Goal: Learn about a topic

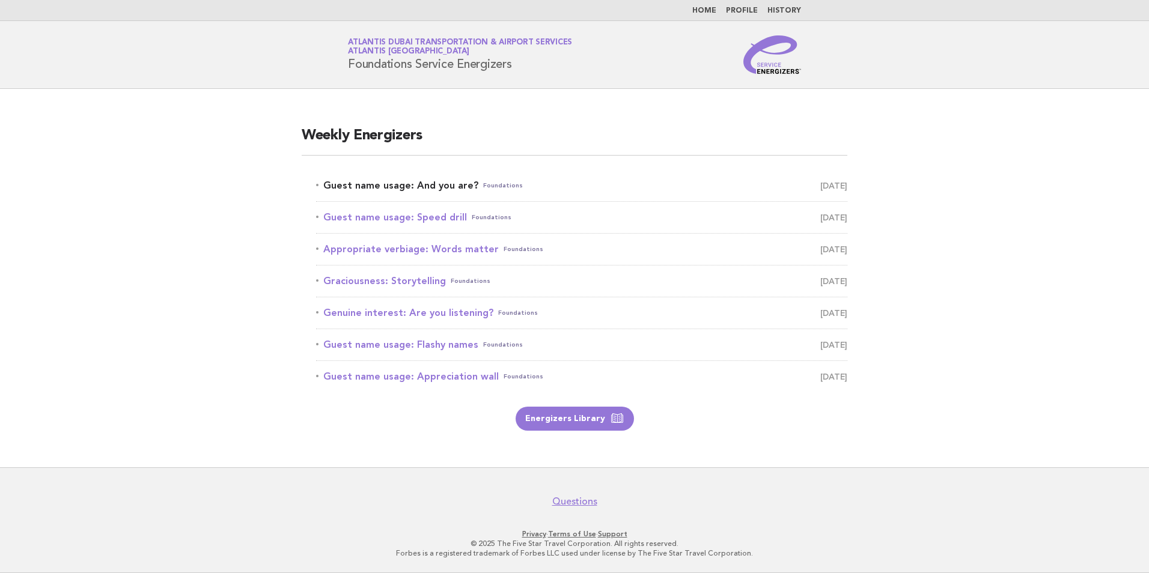
click at [403, 184] on link "Guest name usage: And you are? Foundations August 12" at bounding box center [581, 185] width 531 height 17
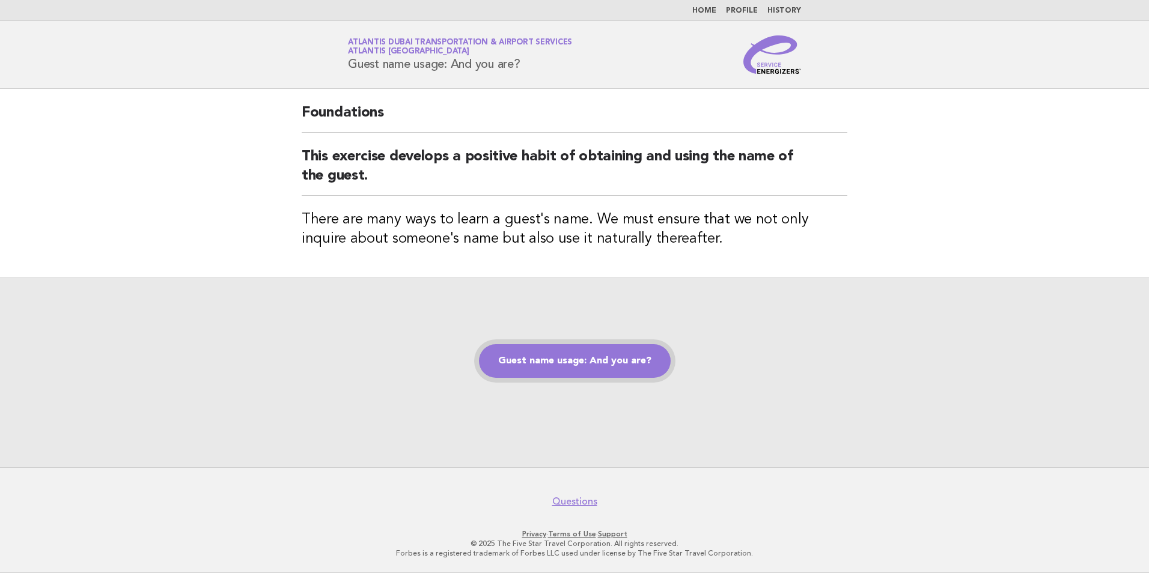
click at [570, 371] on link "Guest name usage: And you are?" at bounding box center [575, 361] width 192 height 34
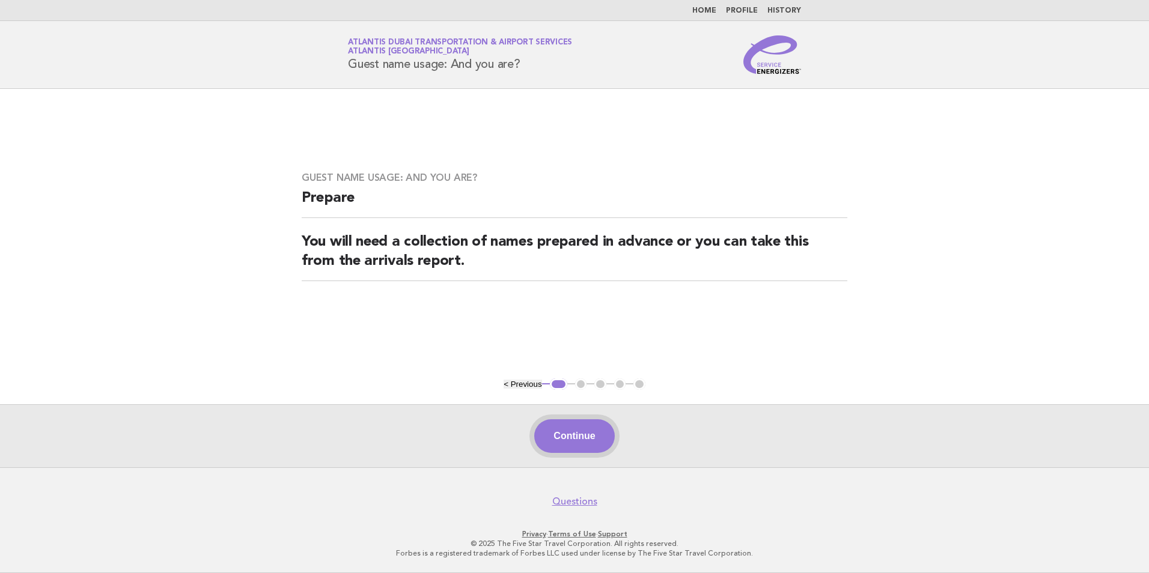
click at [594, 450] on button "Continue" at bounding box center [574, 437] width 80 height 34
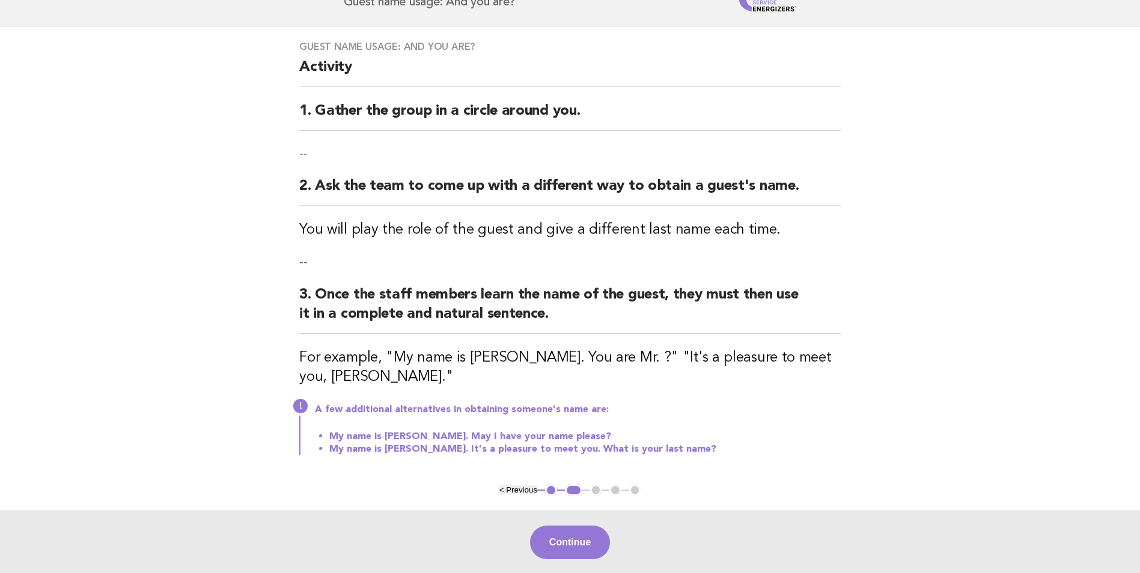
scroll to position [120, 0]
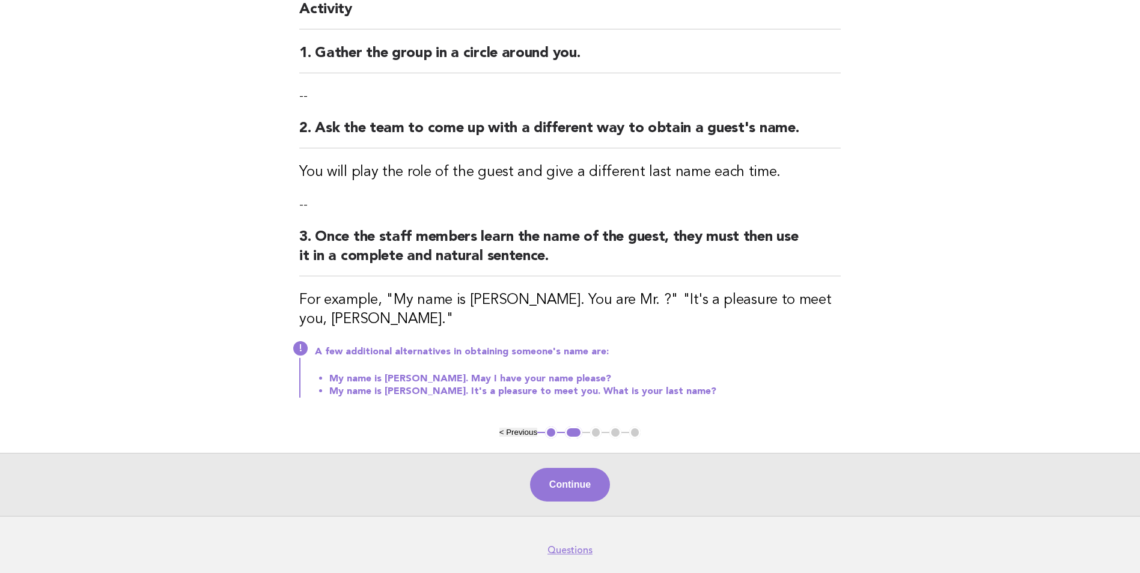
click at [591, 465] on div "Continue" at bounding box center [570, 484] width 1140 height 63
click at [589, 477] on button "Continue" at bounding box center [570, 485] width 80 height 34
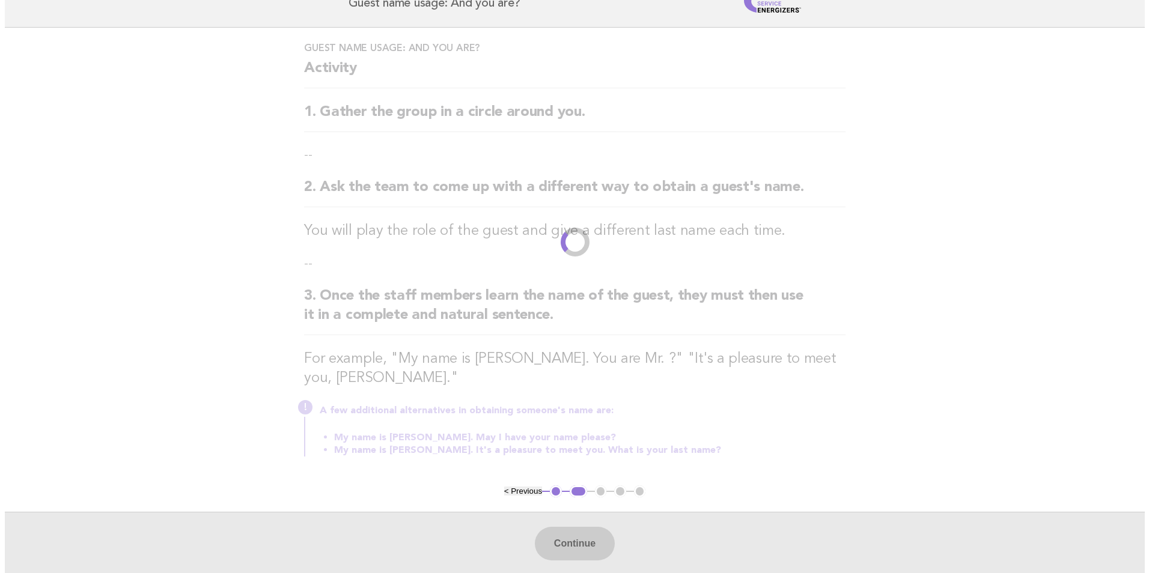
scroll to position [0, 0]
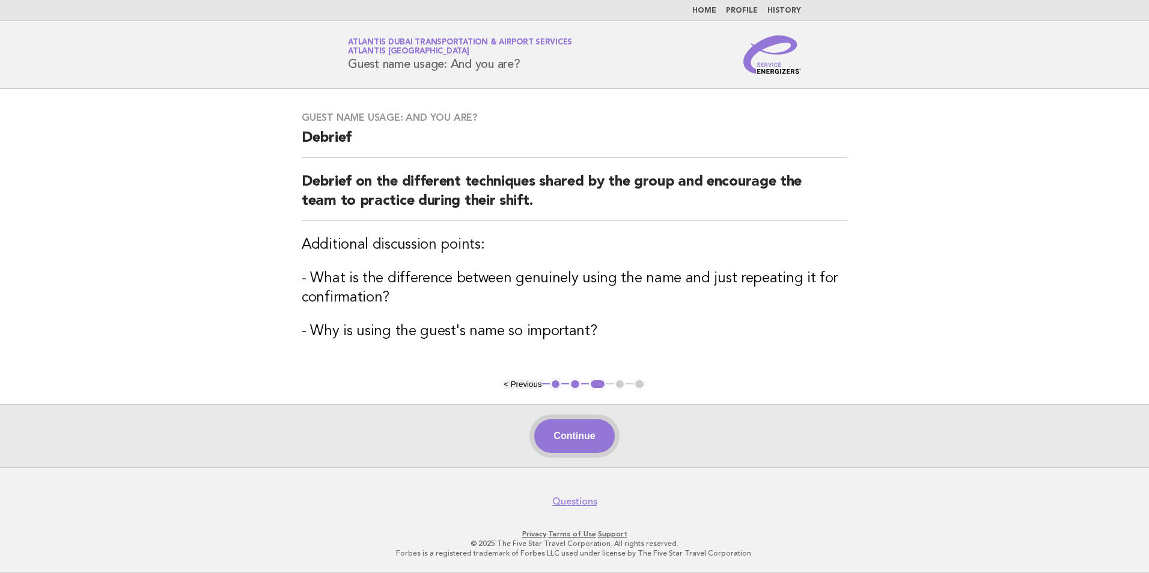
click at [576, 429] on button "Continue" at bounding box center [574, 437] width 80 height 34
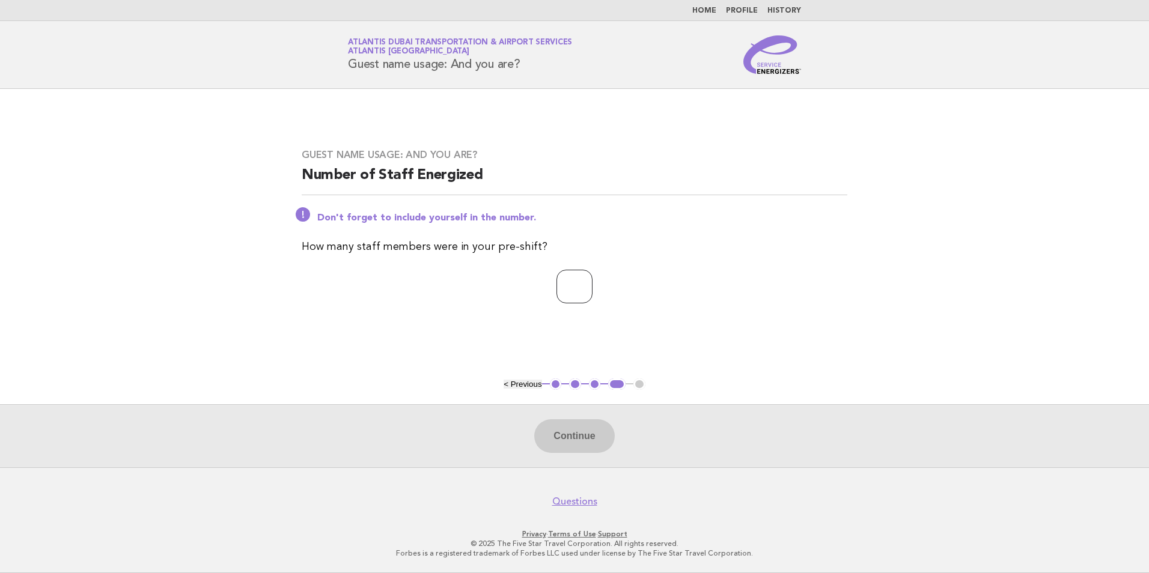
click at [557, 284] on input "number" at bounding box center [575, 287] width 36 height 34
type input "*"
click at [559, 426] on button "Continue" at bounding box center [574, 437] width 80 height 34
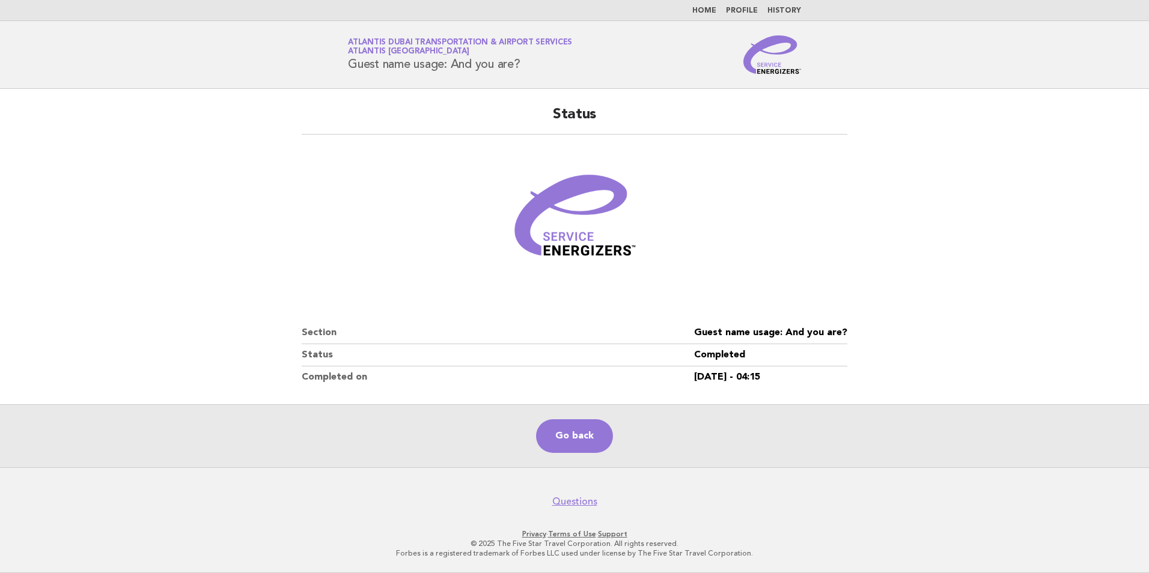
click at [718, 5] on nav "Home Profile History" at bounding box center [574, 10] width 1149 height 21
click at [716, 11] on link "Home" at bounding box center [704, 10] width 24 height 7
